Goal: Task Accomplishment & Management: Use online tool/utility

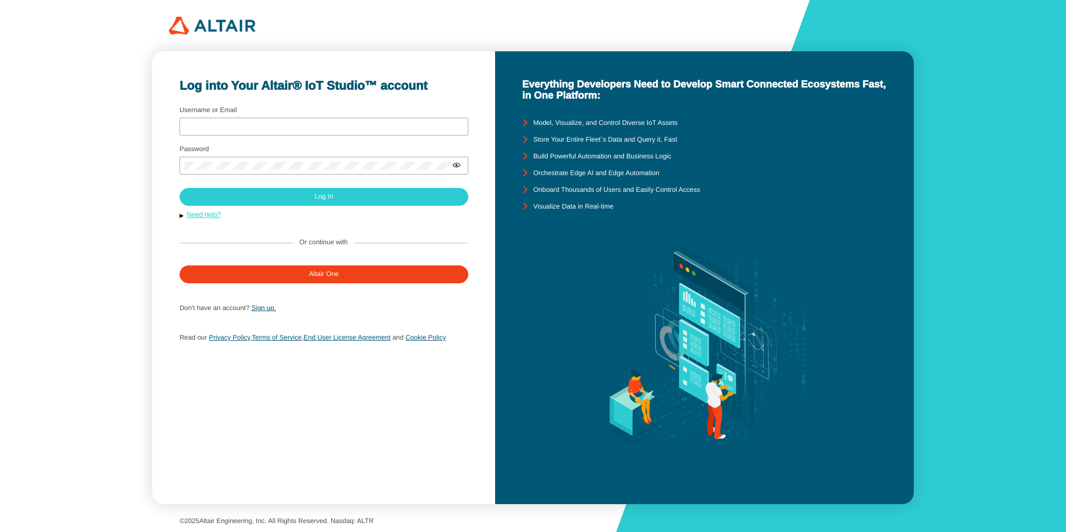
click at [200, 215] on link "Need help?" at bounding box center [204, 215] width 34 height 8
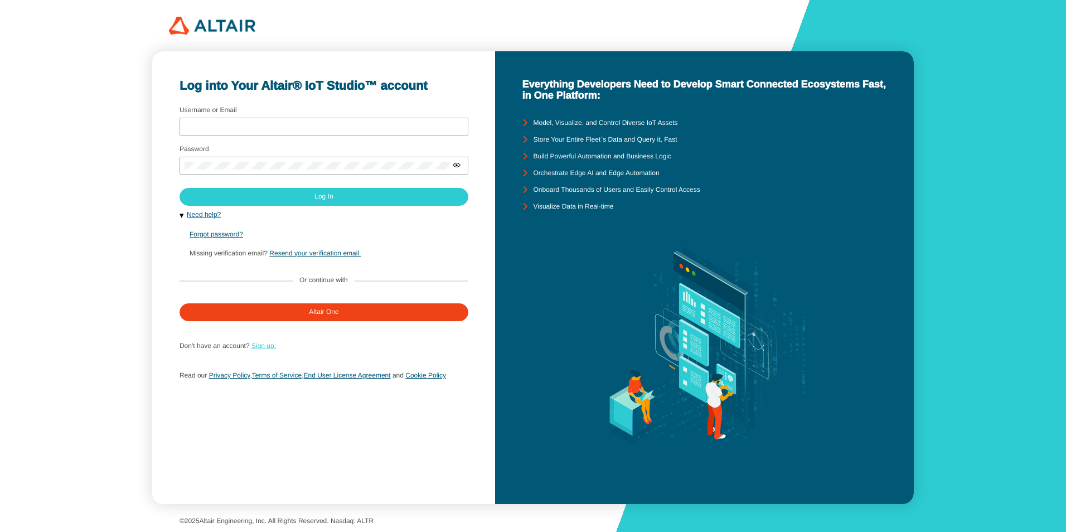
click at [270, 345] on link "Sign up." at bounding box center [263, 346] width 25 height 8
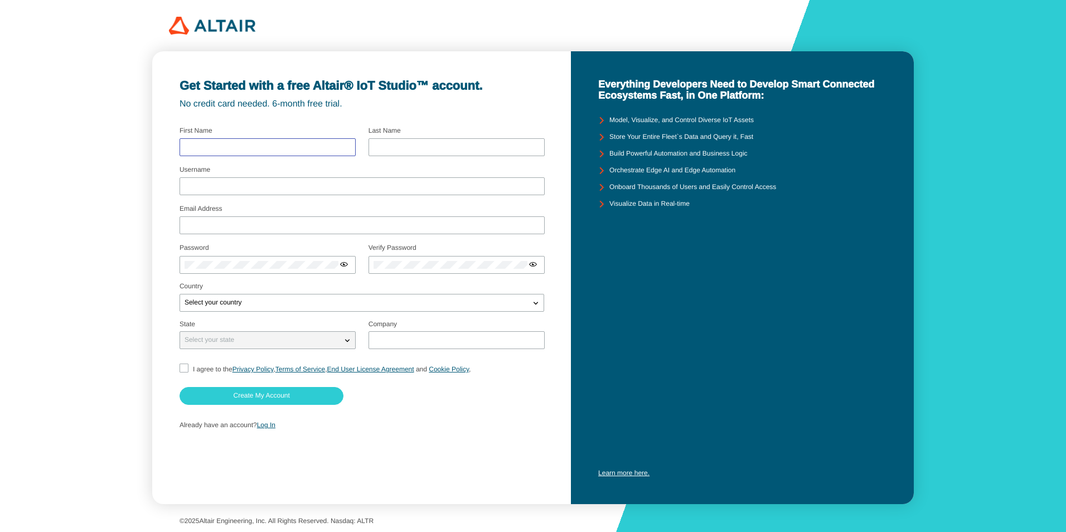
click at [282, 145] on input "text" at bounding box center [267, 147] width 166 height 8
type input "John"
type input "Panikulam"
type input "john.panikulam@siemens.com"
type input "Siemens DI SW"
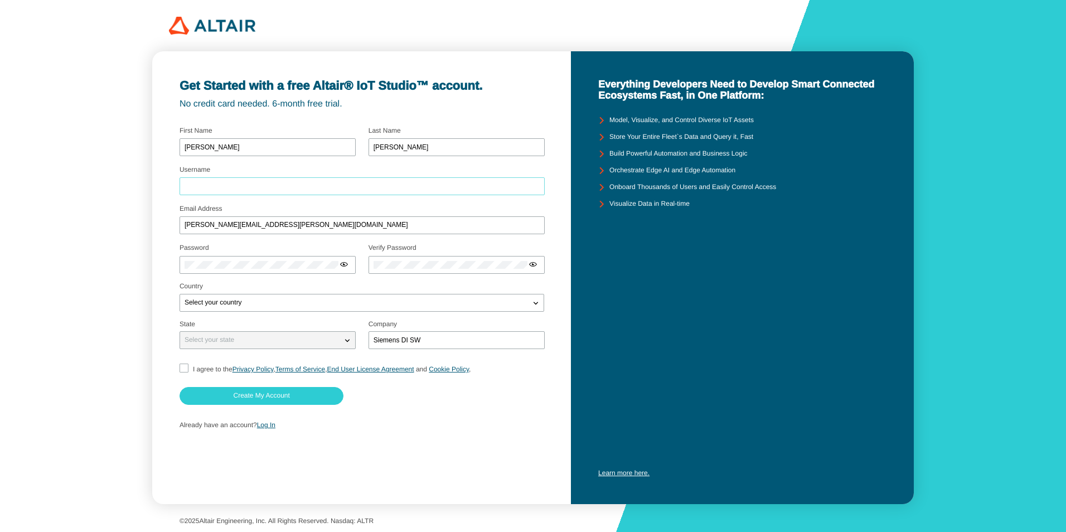
click at [273, 184] on input "Username" at bounding box center [361, 186] width 355 height 8
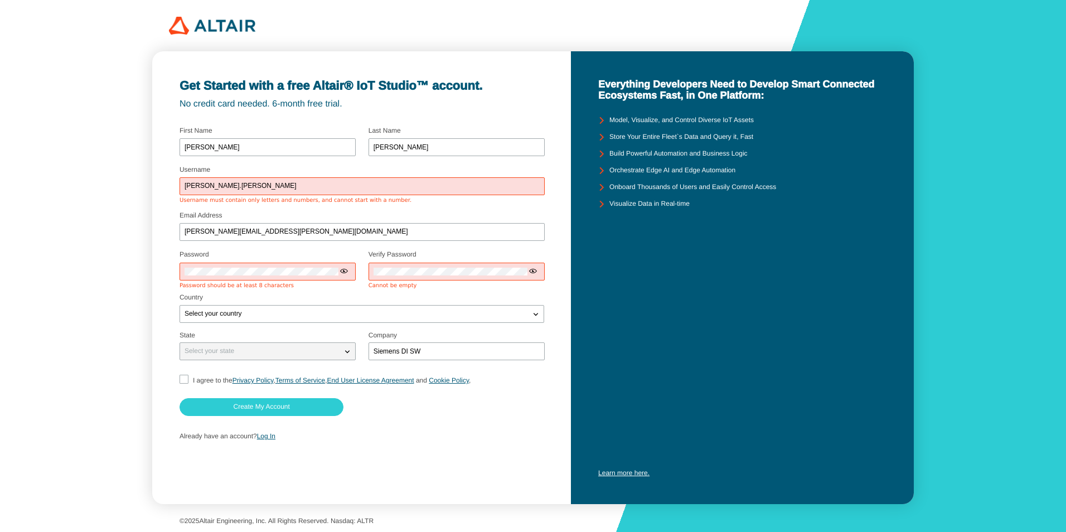
click at [380, 211] on fieldset "Email Address john.panikulam@siemens.com" at bounding box center [361, 227] width 365 height 39
click at [198, 186] on input "john.panikulam" at bounding box center [361, 186] width 355 height 8
type input "johnpanikulam"
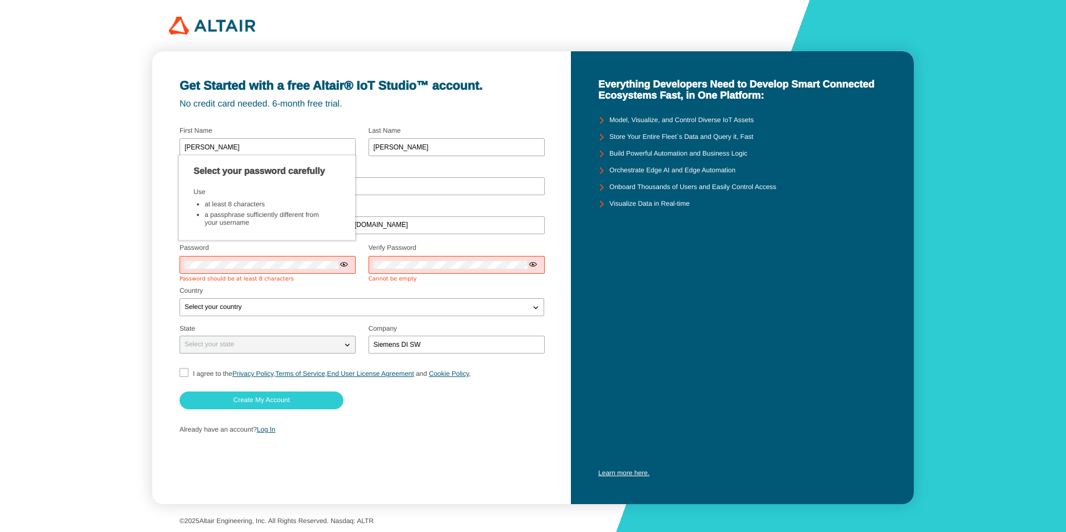
click at [271, 269] on div at bounding box center [267, 265] width 176 height 18
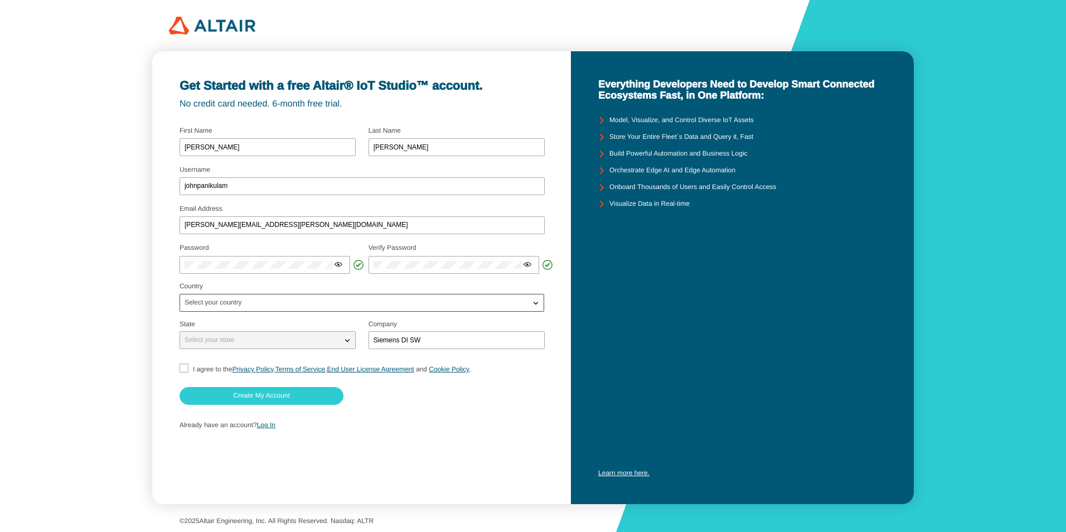
click at [337, 305] on div "Select your country" at bounding box center [355, 302] width 350 height 11
type input "Nether"
click at [199, 340] on span "Nether" at bounding box center [194, 341] width 20 height 8
click at [269, 338] on div "Select your state" at bounding box center [261, 339] width 162 height 11
click at [547, 366] on div "Get Started with a free Altair® IoT Studio™ account. No credit card needed. 6-m…" at bounding box center [361, 277] width 419 height 453
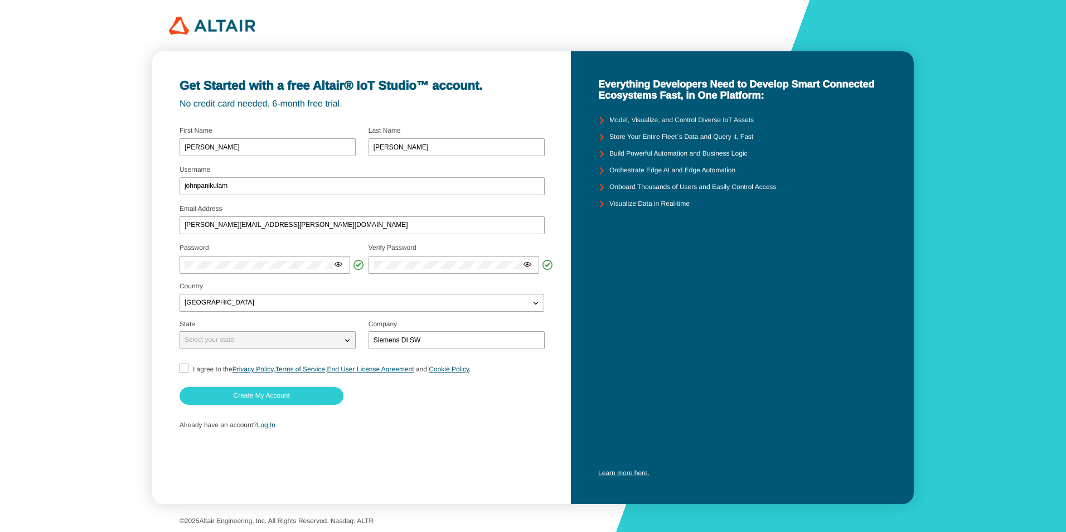
click at [183, 367] on input "I agree to the Privacy Policy , Terms of Service , End User License Agreement a…" at bounding box center [182, 369] width 7 height 12
checkbox input "true"
click at [0, 0] on slot "Create My Account" at bounding box center [0, 0] width 0 height 0
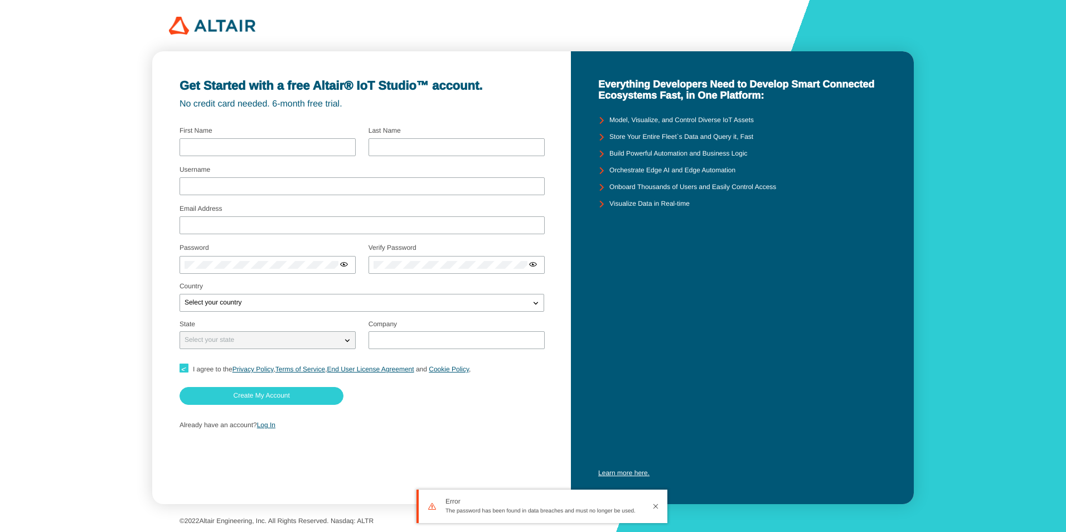
type input "John"
type input "Panikulam"
type input "johnpanikulam"
type input "john.panikulam@siemens.com"
type input "Siemens DI SW"
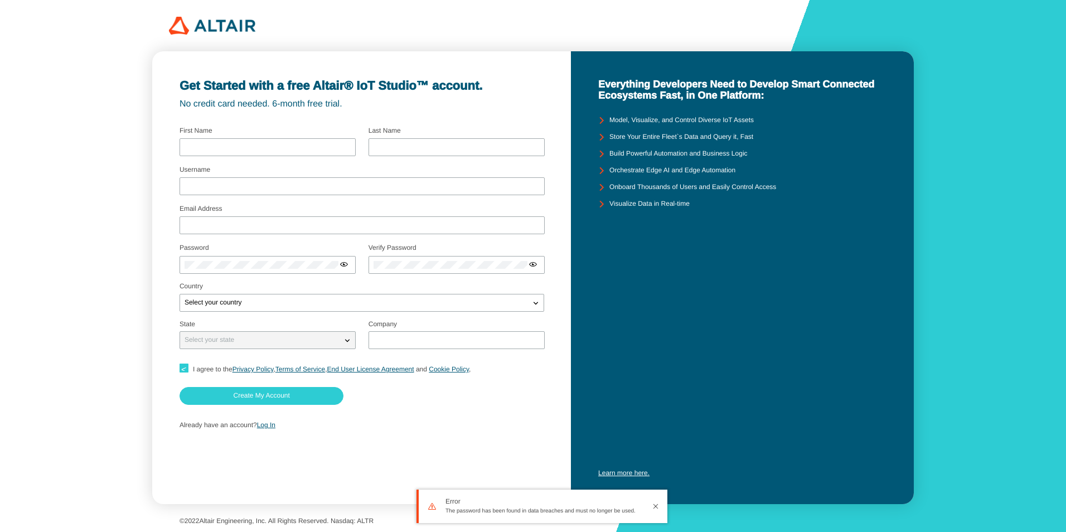
checkbox input "true"
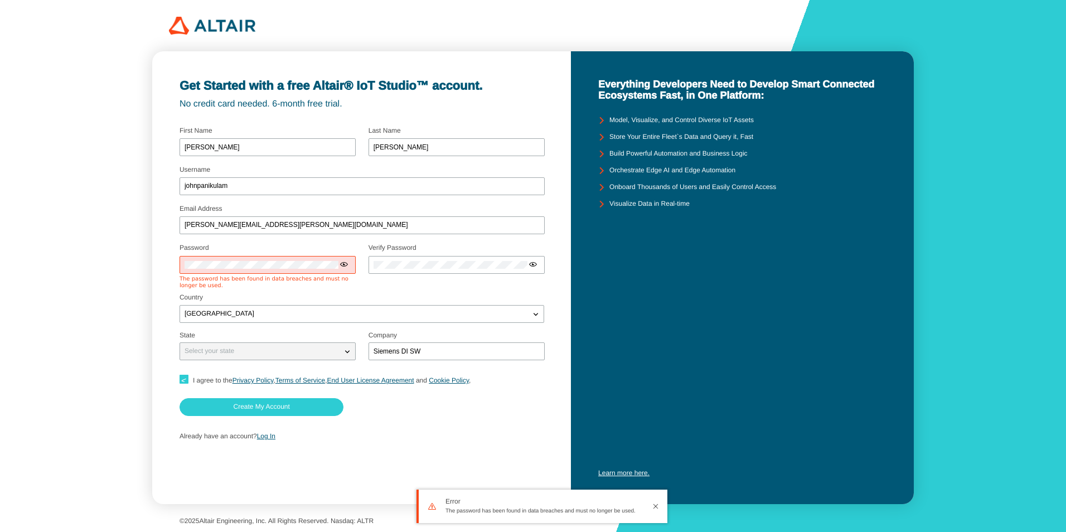
click at [344, 263] on iron-icon at bounding box center [343, 264] width 9 height 9
click at [343, 263] on iron-icon at bounding box center [343, 264] width 9 height 9
click at [399, 280] on fieldset "Verify Password" at bounding box center [456, 267] width 176 height 52
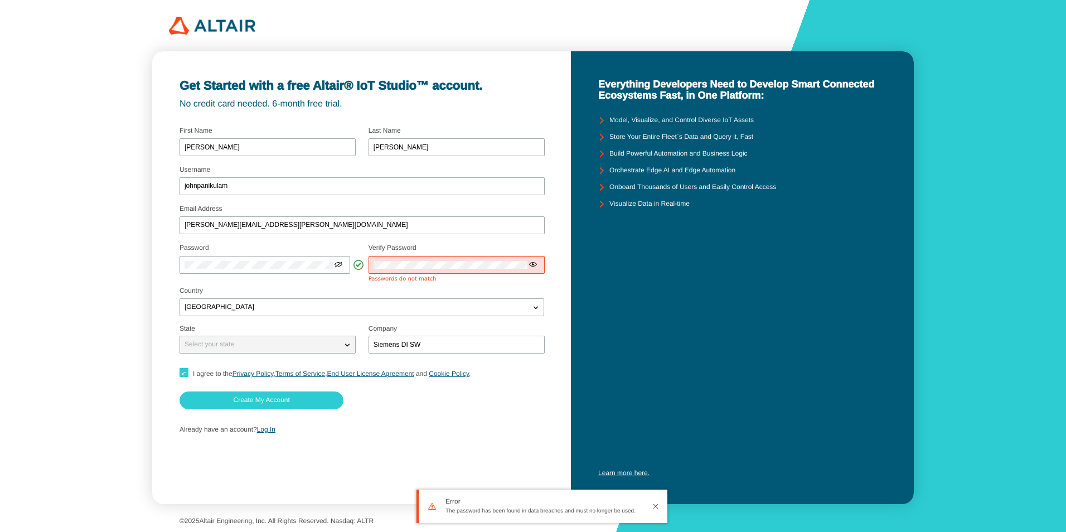
click at [534, 263] on iron-icon at bounding box center [532, 264] width 9 height 9
click at [430, 287] on p "Country" at bounding box center [361, 291] width 365 height 8
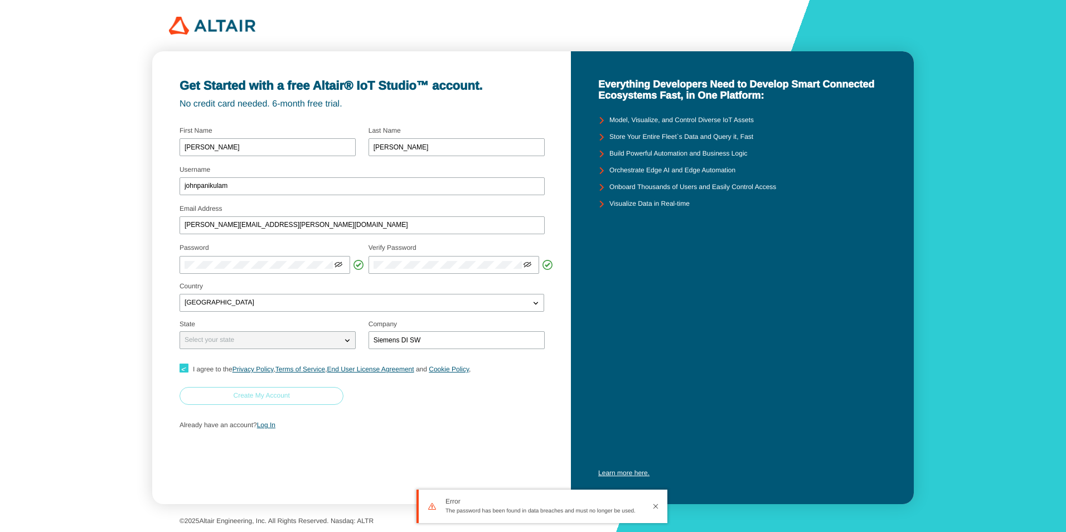
click at [290, 392] on div "Create My Account" at bounding box center [262, 396] width 56 height 8
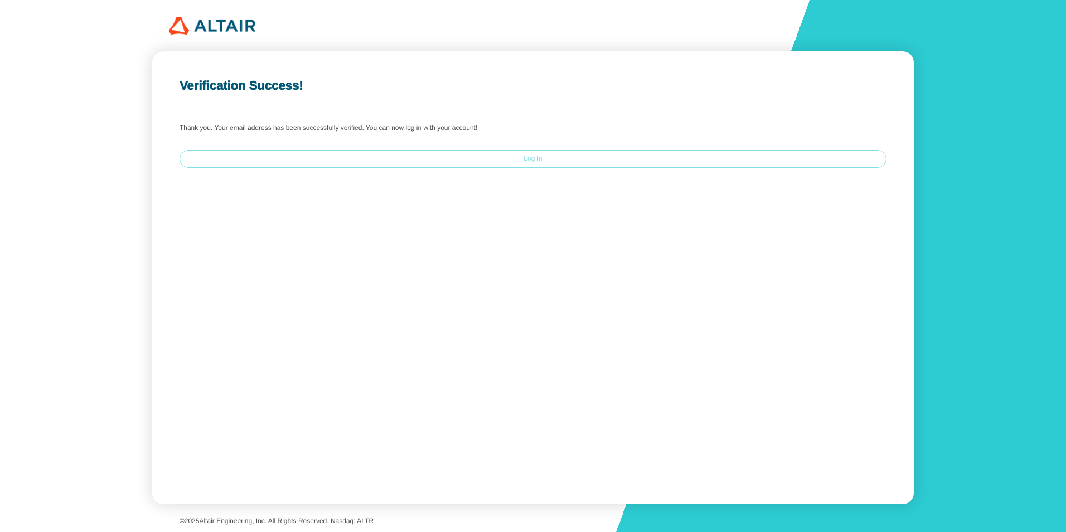
click at [0, 0] on slot "Log In" at bounding box center [0, 0] width 0 height 0
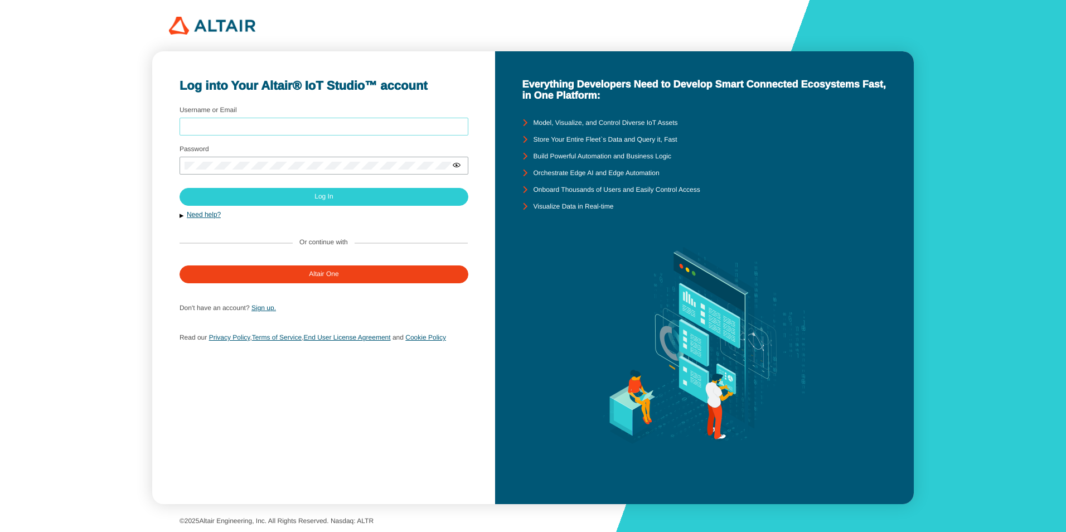
click at [215, 126] on input "Username or Email" at bounding box center [323, 127] width 279 height 8
type input "[PERSON_NAME][EMAIL_ADDRESS][PERSON_NAME][DOMAIN_NAME]"
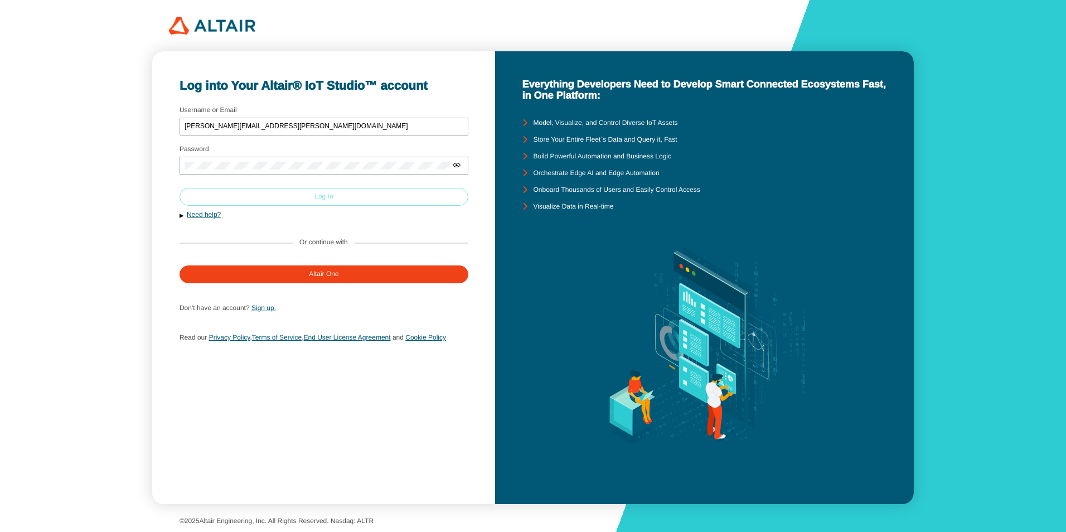
click at [341, 195] on paper-button "Log In" at bounding box center [323, 197] width 289 height 18
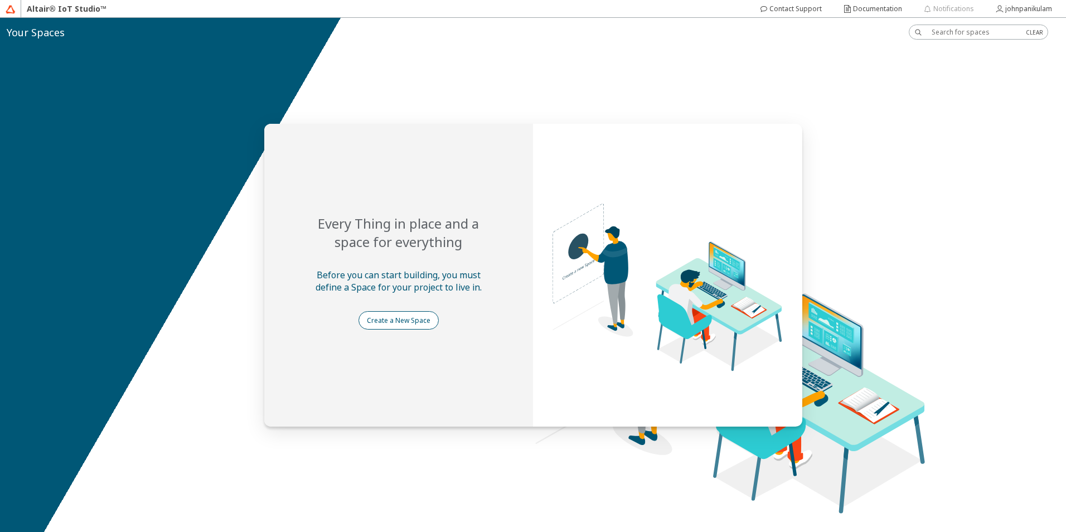
click at [0, 0] on slot "Create a New Space" at bounding box center [0, 0] width 0 height 0
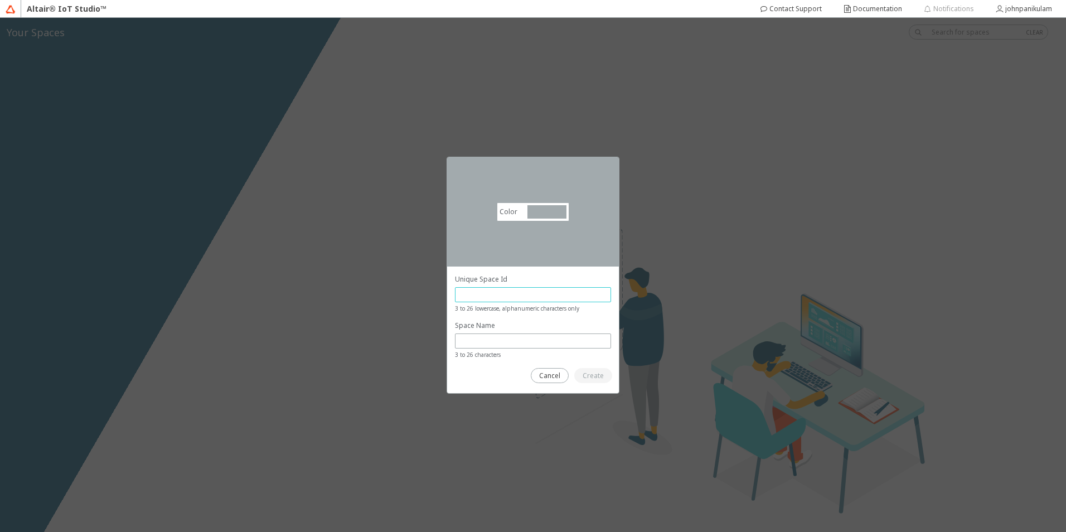
click at [498, 293] on input "text" at bounding box center [533, 294] width 146 height 9
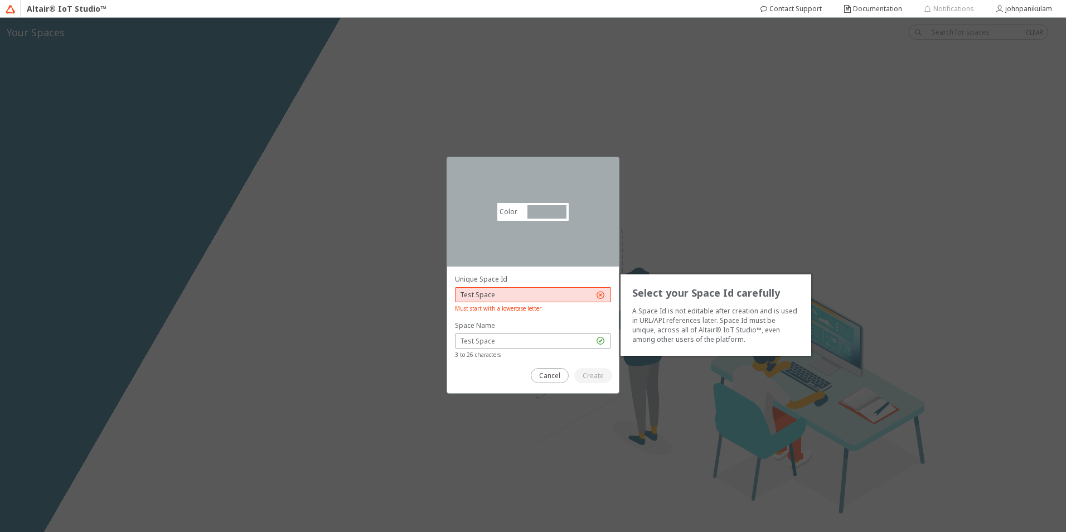
click at [477, 298] on input "Test Space" at bounding box center [527, 294] width 134 height 9
click at [463, 294] on input "Test_Space" at bounding box center [527, 294] width 134 height 9
click at [478, 297] on input "test_Space" at bounding box center [527, 294] width 134 height 9
click at [542, 342] on input "text" at bounding box center [527, 340] width 134 height 9
click at [521, 291] on input "test_space" at bounding box center [527, 294] width 134 height 9
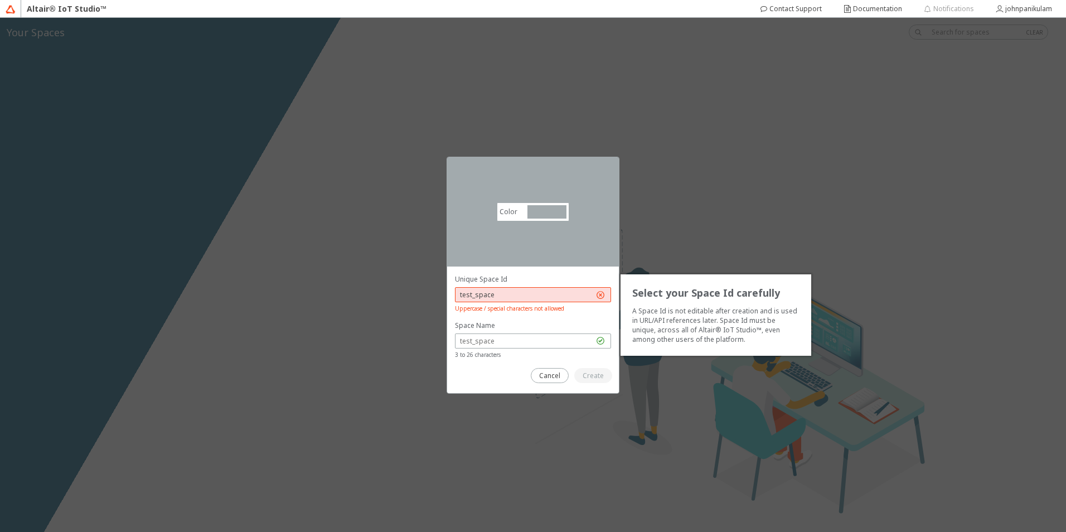
click at [472, 296] on input "test_space" at bounding box center [527, 294] width 134 height 9
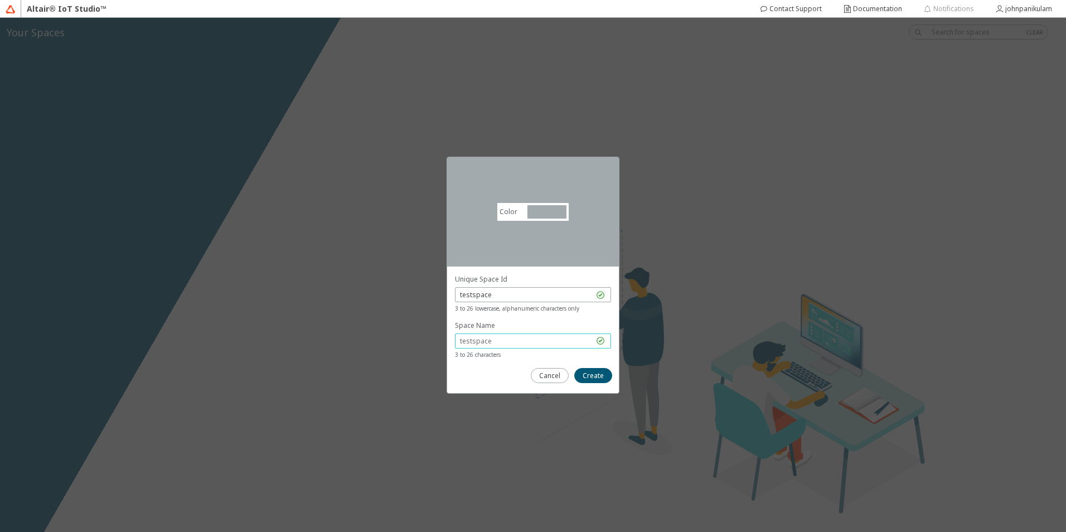
click at [492, 342] on input "text" at bounding box center [527, 340] width 134 height 9
click at [0, 0] on slot "Create" at bounding box center [0, 0] width 0 height 0
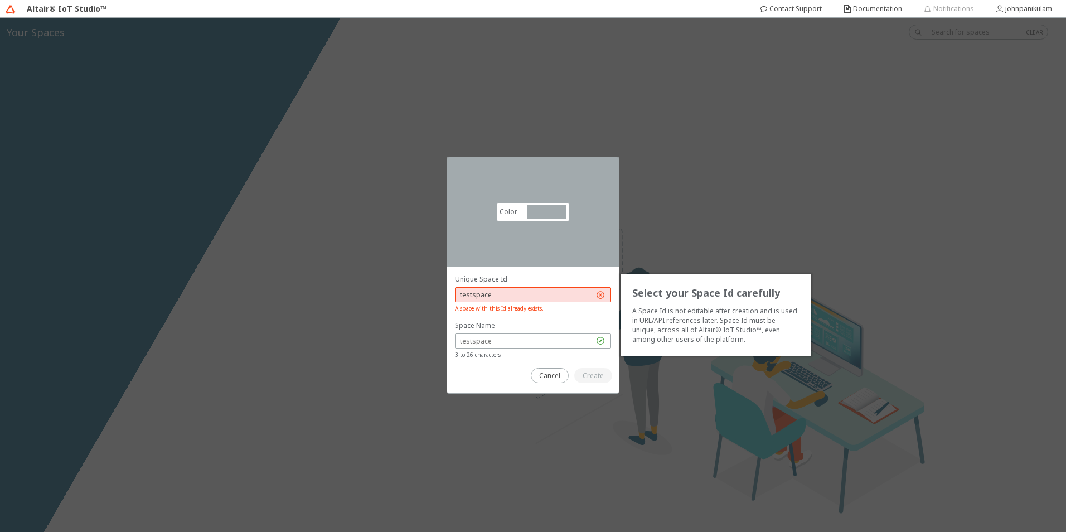
drag, startPoint x: 473, startPoint y: 297, endPoint x: 436, endPoint y: 297, distance: 36.8
click at [436, 297] on div "Color #a2aaad #A2AAAD Select your Space Id carefully A Space Id is not editable…" at bounding box center [533, 275] width 1066 height 514
type input "space123"
click at [0, 0] on slot "Create" at bounding box center [0, 0] width 0 height 0
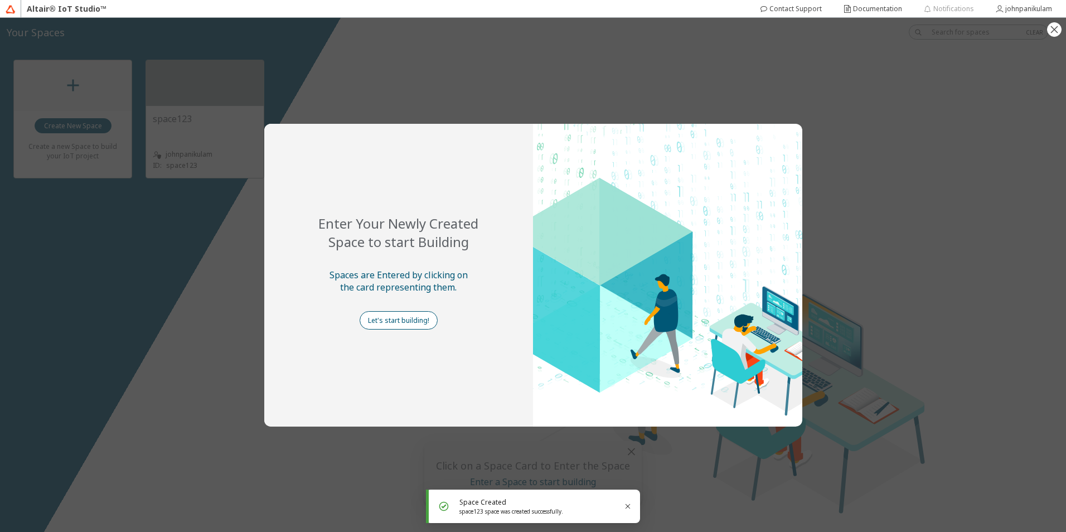
click at [0, 0] on slot "Let's start building!" at bounding box center [0, 0] width 0 height 0
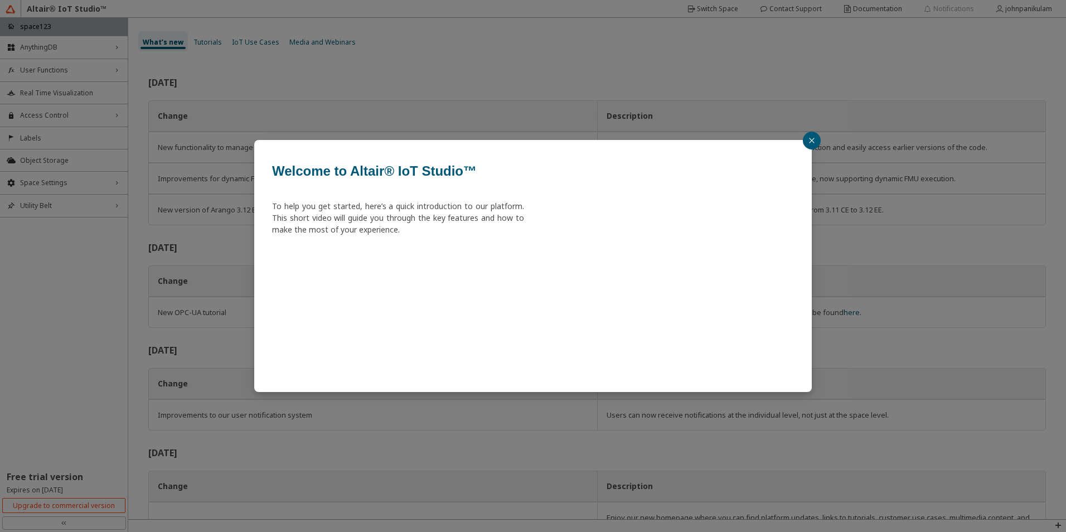
click at [813, 143] on icon "close" at bounding box center [811, 140] width 7 height 7
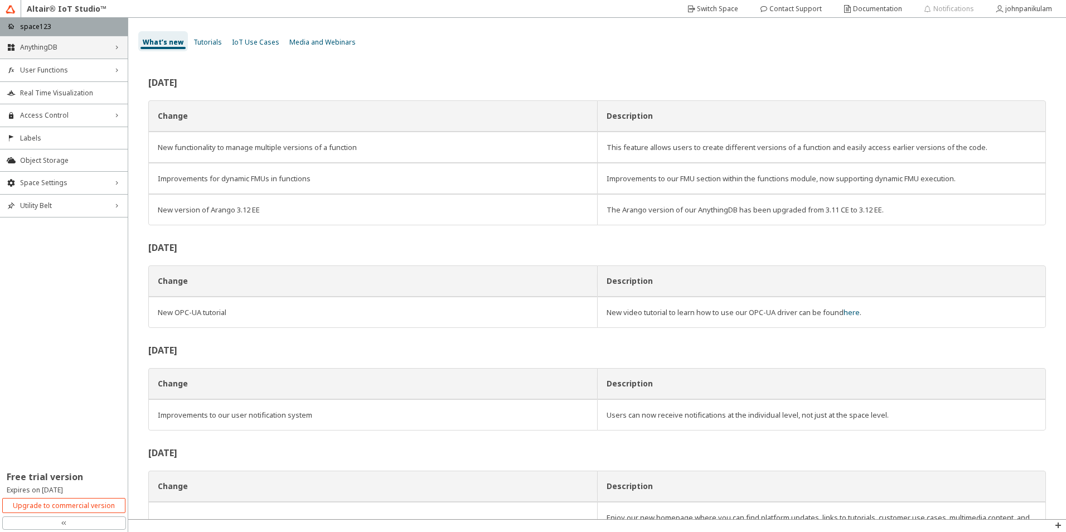
click at [50, 45] on span "AnythingDB" at bounding box center [64, 47] width 88 height 9
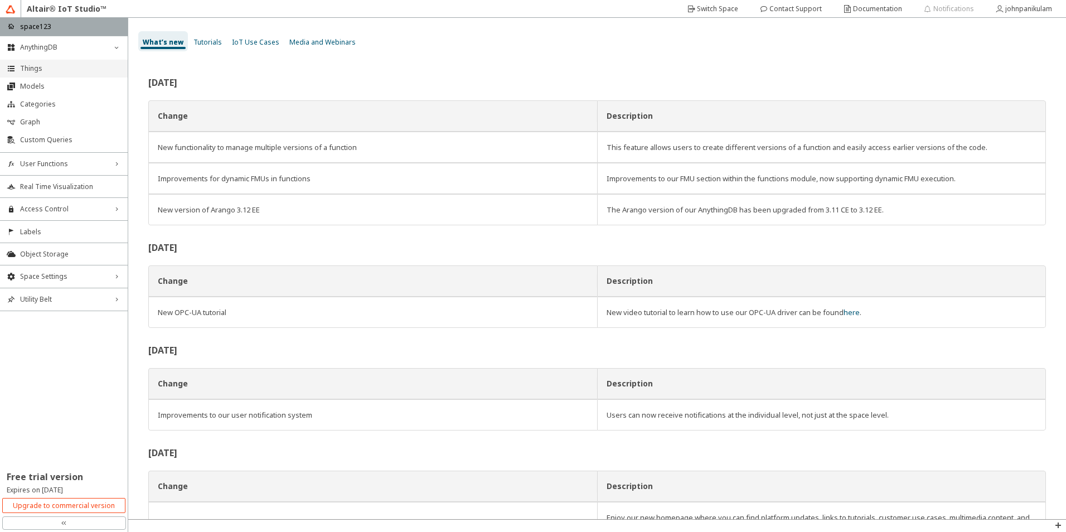
click at [42, 74] on li "Things" at bounding box center [64, 69] width 128 height 18
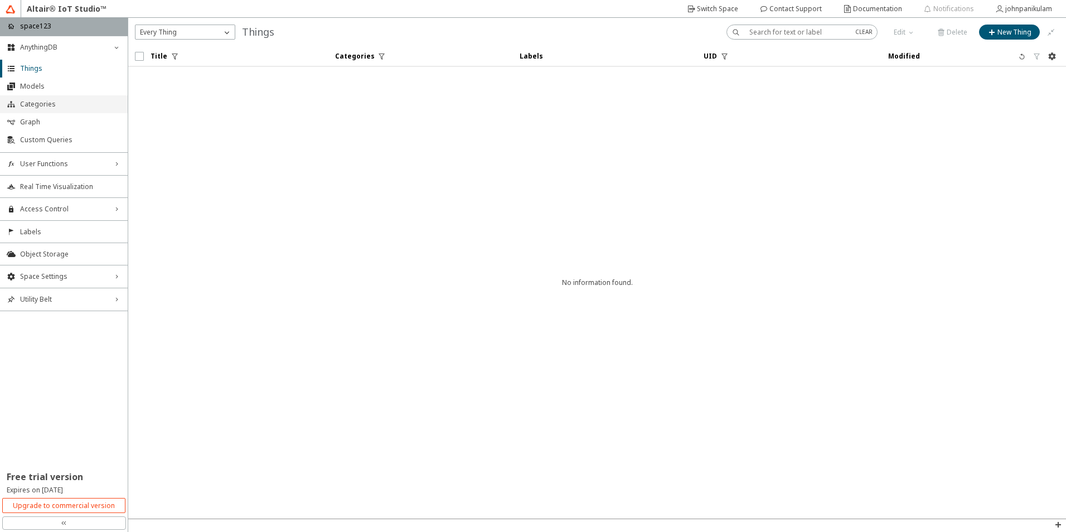
click at [41, 95] on li "Categories" at bounding box center [64, 104] width 128 height 18
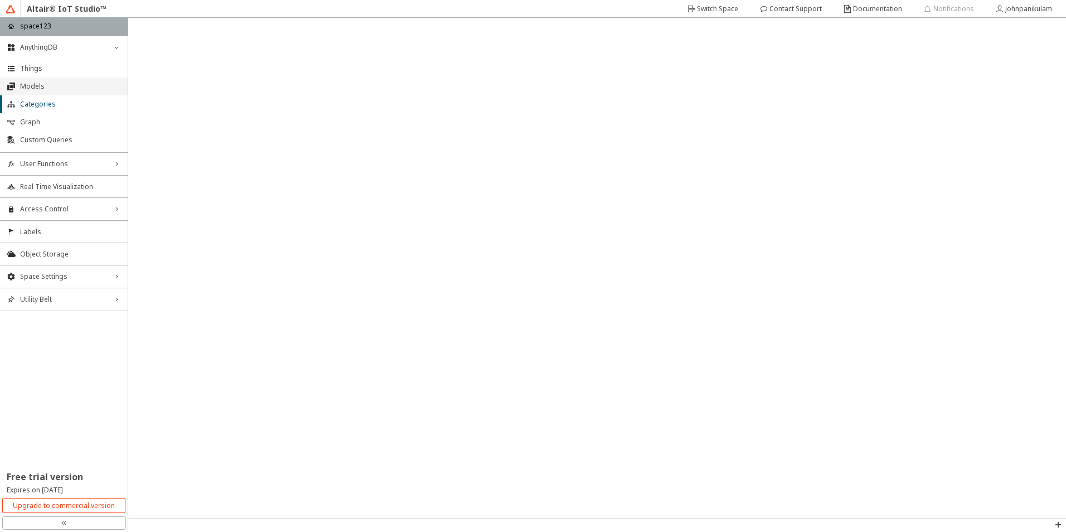
click at [40, 89] on span "Models" at bounding box center [70, 86] width 101 height 9
click at [41, 103] on span "Categories" at bounding box center [70, 104] width 101 height 9
click at [65, 182] on span "Real Time Visualization" at bounding box center [70, 186] width 101 height 9
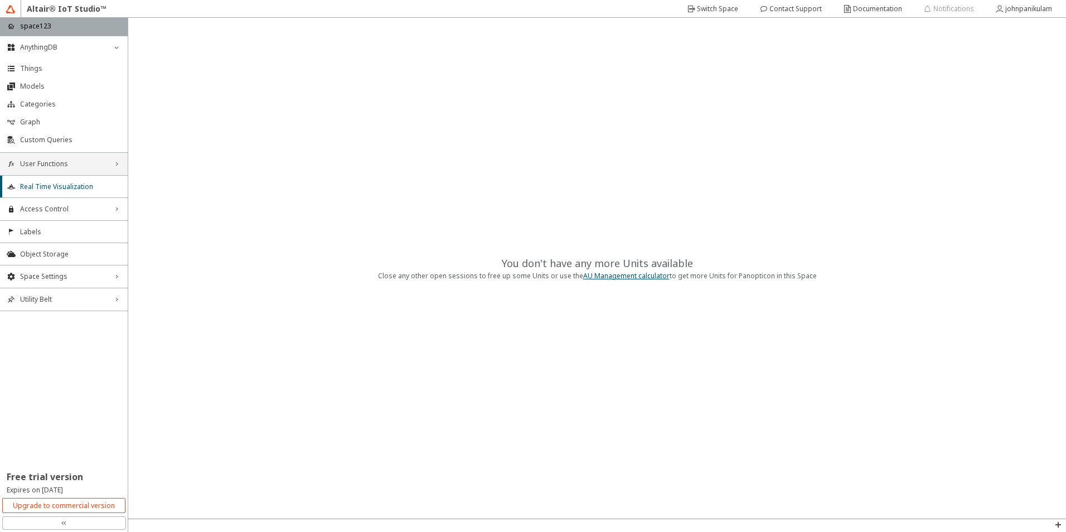
click at [51, 166] on span "User Functions" at bounding box center [64, 163] width 88 height 9
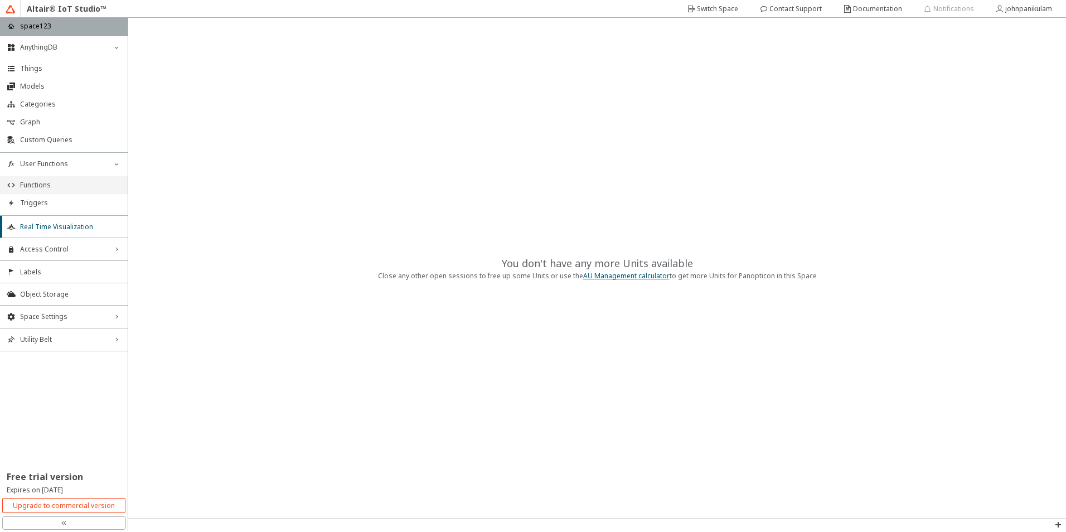
click at [43, 184] on span "Functions" at bounding box center [70, 185] width 101 height 9
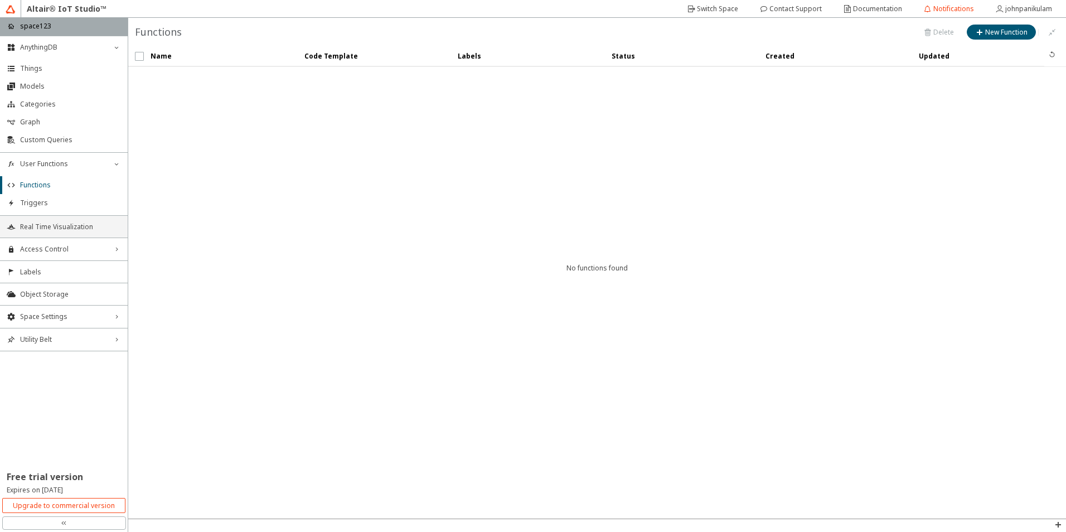
click at [34, 229] on span "Real Time Visualization" at bounding box center [70, 226] width 101 height 9
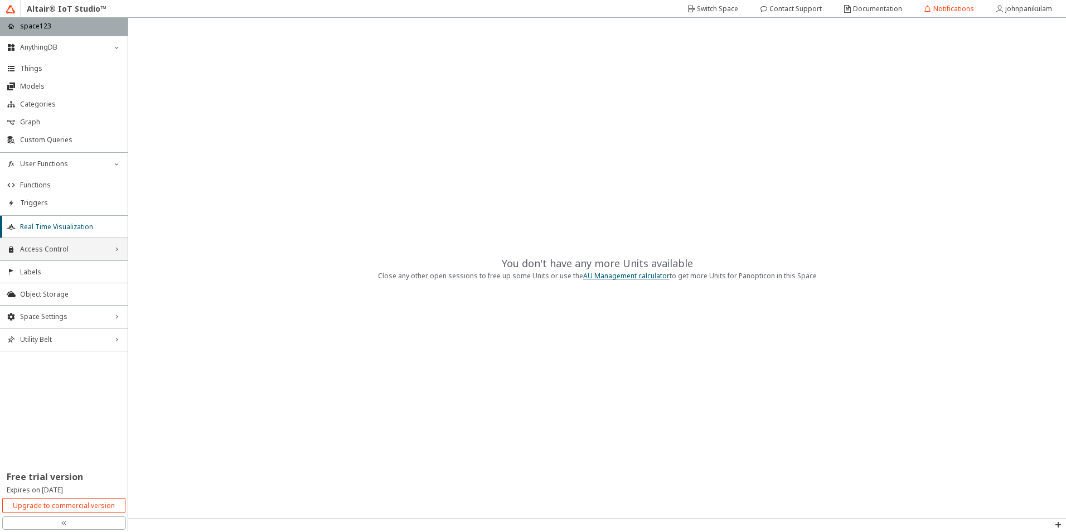
click at [40, 245] on span "Access Control" at bounding box center [64, 249] width 88 height 9
click at [37, 263] on li "Users" at bounding box center [64, 270] width 128 height 18
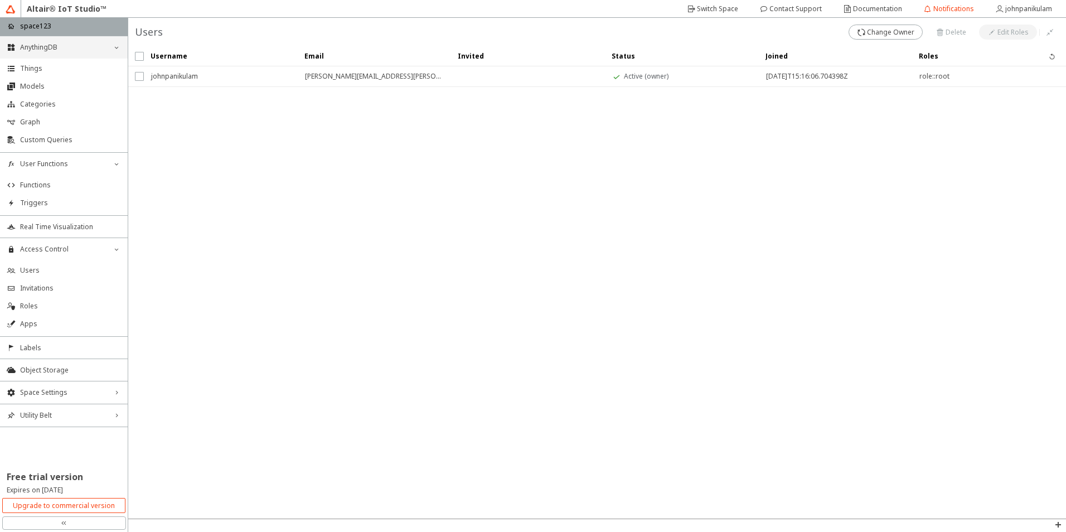
click at [42, 51] on span "AnythingDB" at bounding box center [64, 47] width 88 height 9
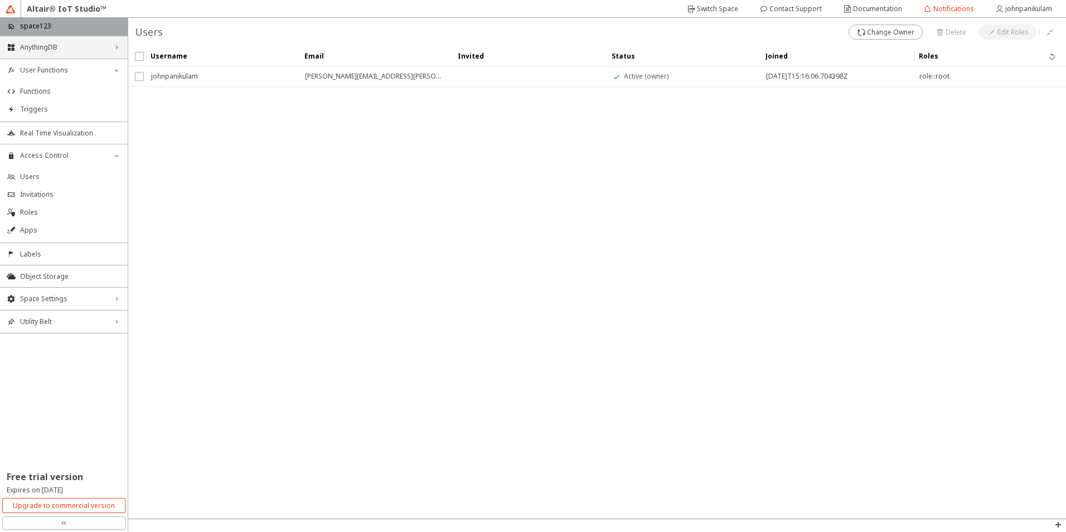
click at [42, 51] on span "AnythingDB" at bounding box center [64, 47] width 88 height 9
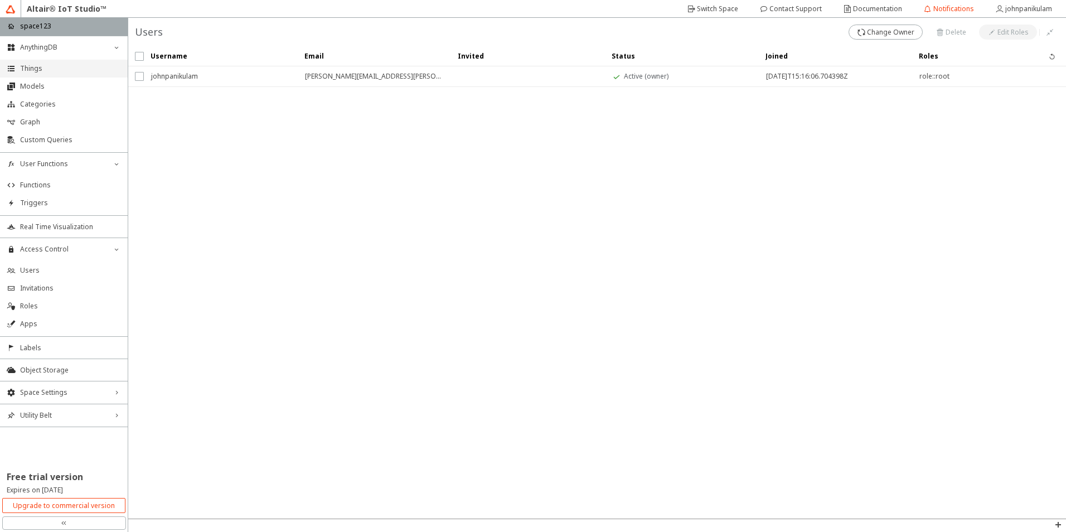
click at [40, 65] on span "Things" at bounding box center [70, 68] width 101 height 9
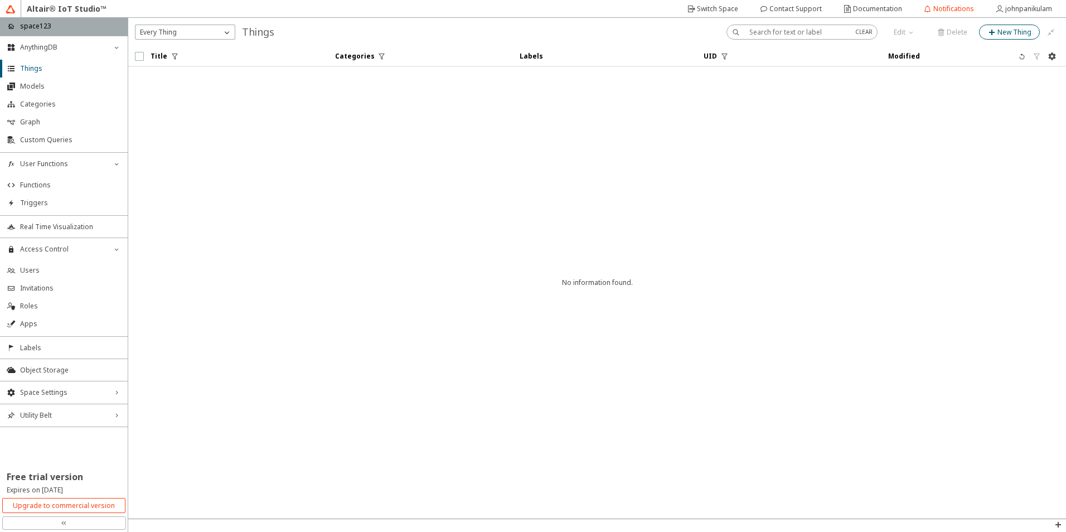
click at [0, 0] on slot "New Thing" at bounding box center [0, 0] width 0 height 0
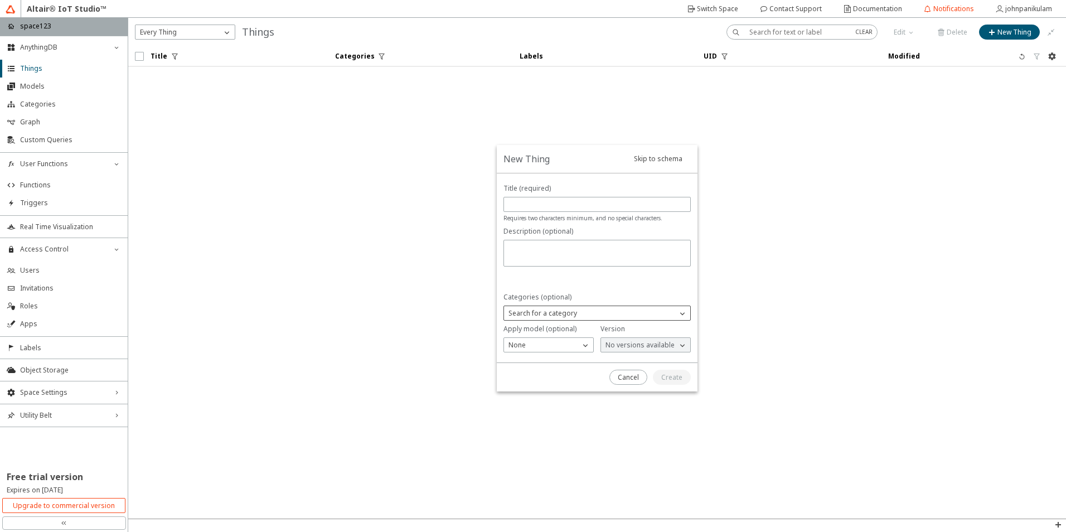
click at [579, 313] on p "Search for a category" at bounding box center [542, 313] width 77 height 10
click at [568, 344] on div "None" at bounding box center [542, 344] width 76 height 11
click at [0, 0] on slot "Cancel" at bounding box center [0, 0] width 0 height 0
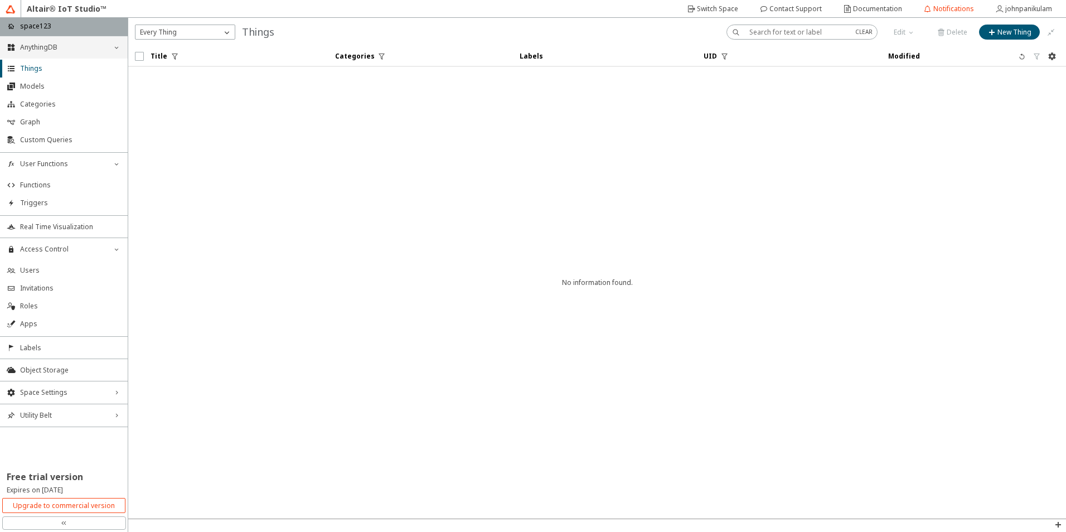
click at [62, 47] on span "AnythingDB" at bounding box center [64, 47] width 88 height 9
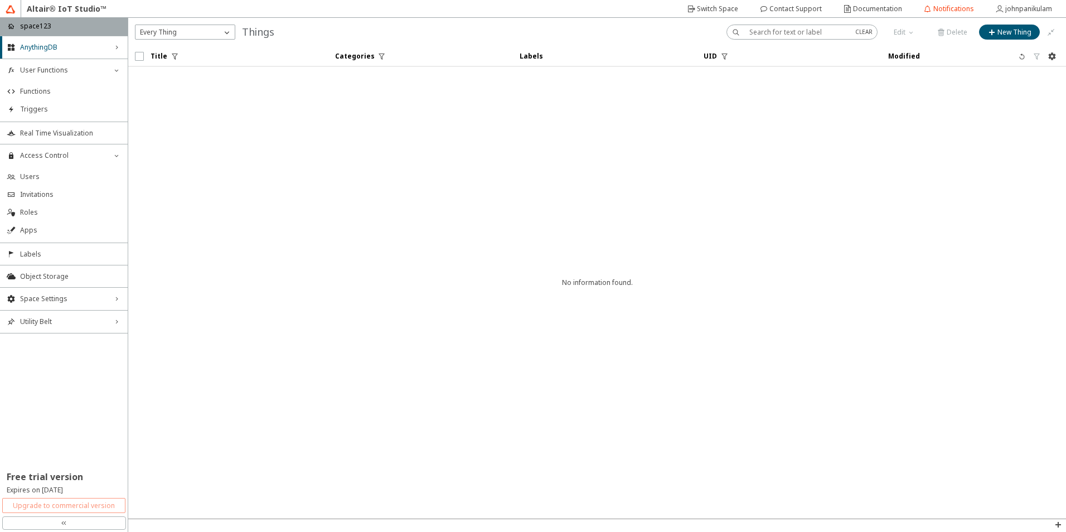
click at [0, 0] on slot "Upgrade to commercial version" at bounding box center [0, 0] width 0 height 0
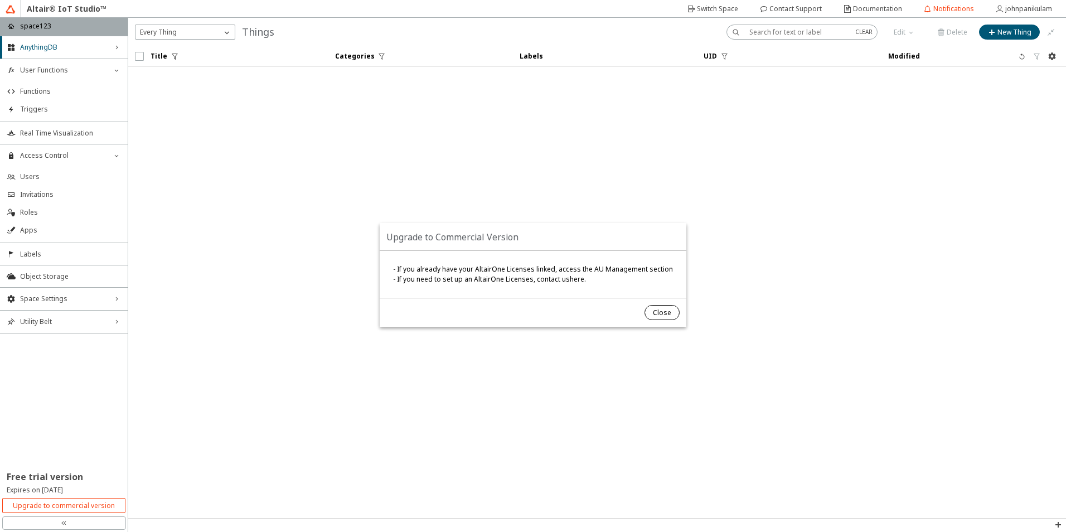
click at [0, 0] on slot "Close" at bounding box center [0, 0] width 0 height 0
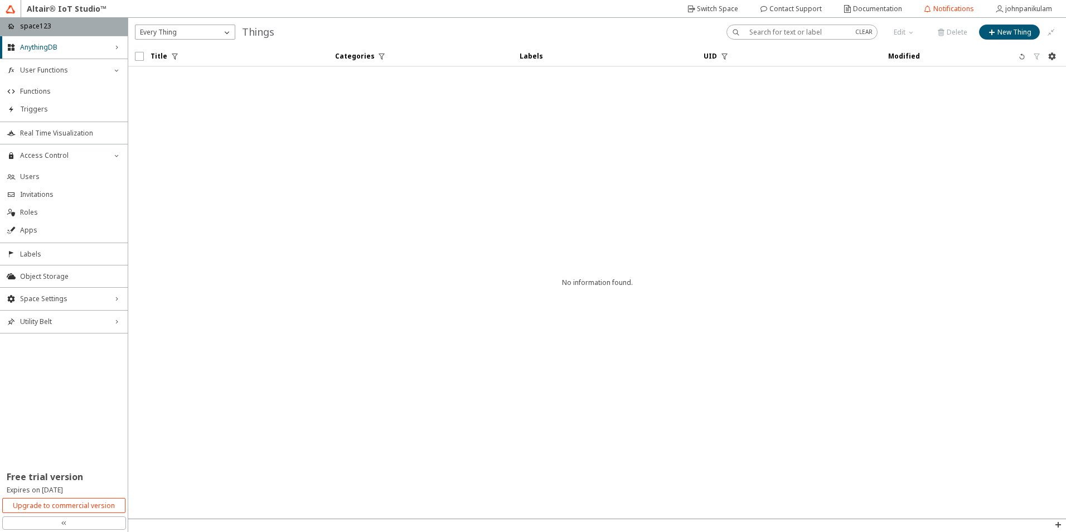
click at [76, 521] on div "double_left_chevron" at bounding box center [64, 522] width 124 height 13
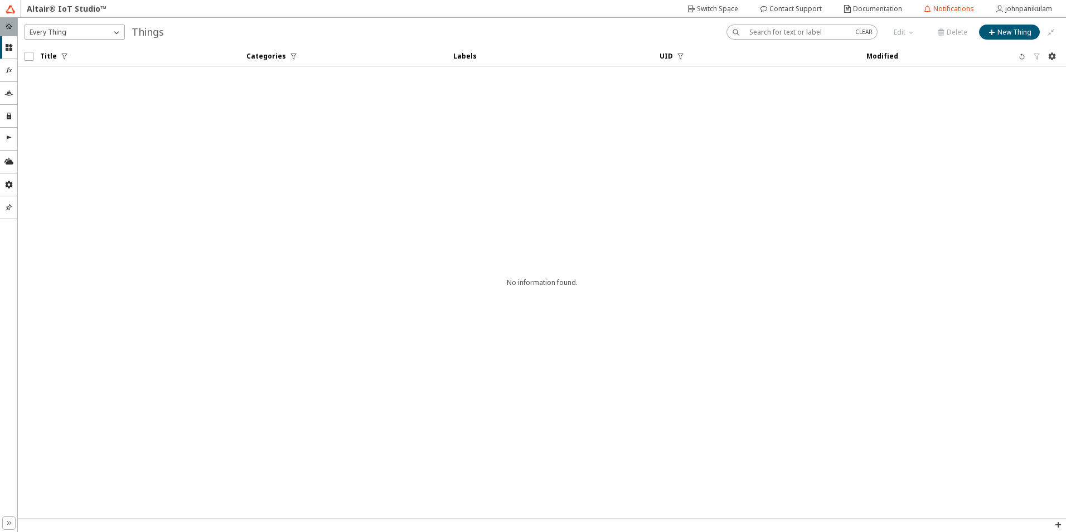
click at [7, 522] on icon "double_right_chevron" at bounding box center [8, 522] width 9 height 9
